Goal: Task Accomplishment & Management: Manage account settings

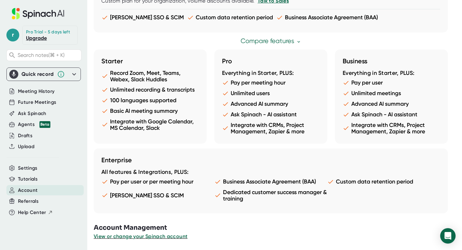
scroll to position [329, 0]
click at [148, 238] on span "View or change your Spinach account" at bounding box center [141, 236] width 94 height 6
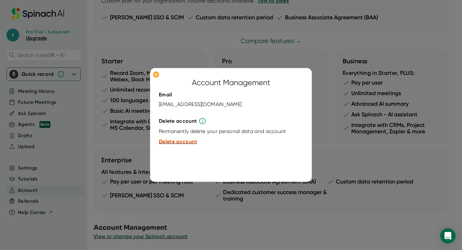
click at [184, 143] on span "Delete account" at bounding box center [178, 141] width 38 height 6
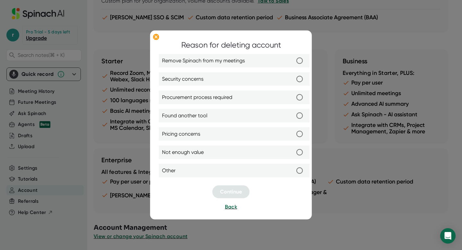
click at [299, 82] on input "Security concerns" at bounding box center [299, 78] width 13 height 13
radio input "true"
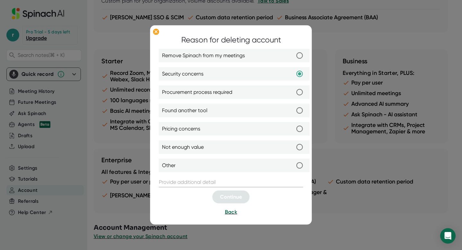
click at [301, 146] on input "Not enough value" at bounding box center [299, 146] width 13 height 13
radio input "true"
click at [300, 93] on input "Procurement process required" at bounding box center [299, 91] width 13 height 13
radio input "true"
click at [300, 74] on input "Security concerns" at bounding box center [299, 73] width 13 height 13
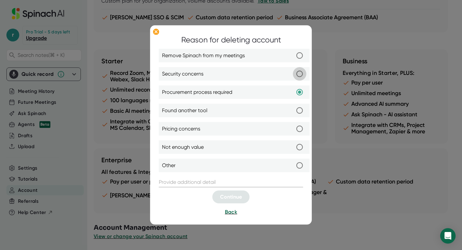
radio input "true"
click at [236, 177] on input "text" at bounding box center [231, 182] width 144 height 10
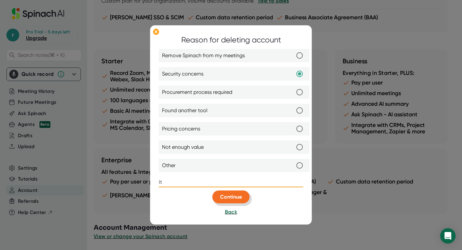
type input "It"
click at [236, 198] on span "Continue" at bounding box center [231, 197] width 22 height 6
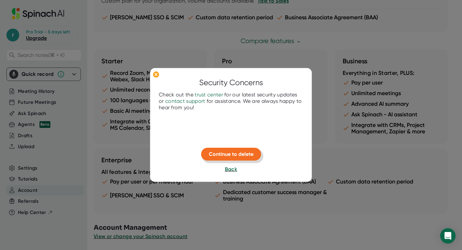
click at [243, 154] on span "Continue to delete" at bounding box center [231, 154] width 45 height 6
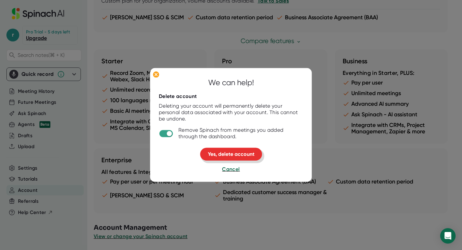
click at [243, 154] on span "Yes, delete account" at bounding box center [231, 154] width 47 height 6
